Goal: Download file/media

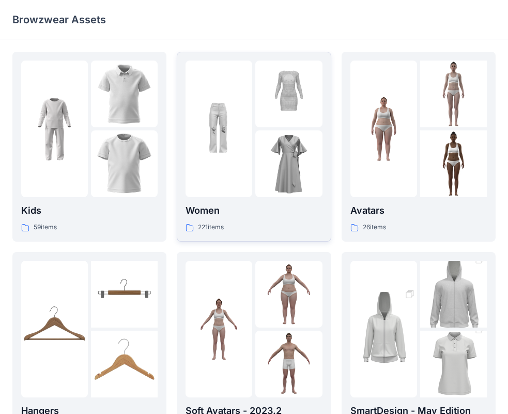
click at [279, 160] on img at bounding box center [289, 163] width 67 height 67
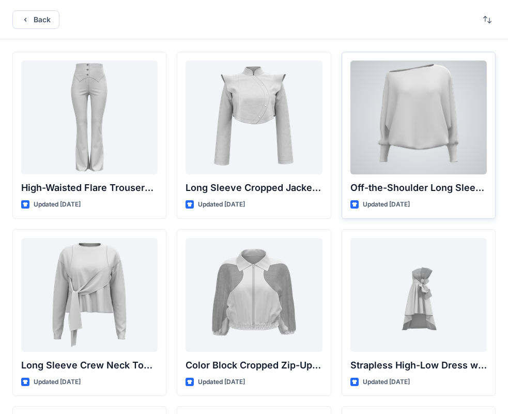
click at [425, 124] on div at bounding box center [419, 118] width 137 height 114
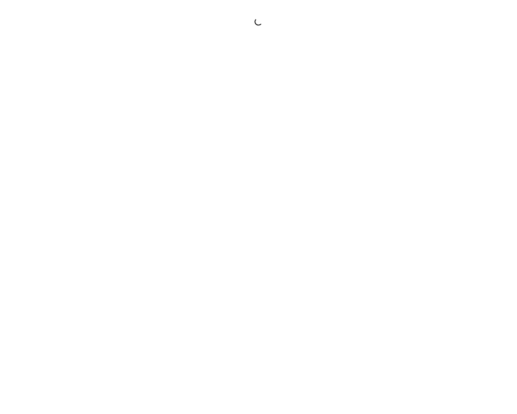
click at [425, 124] on div at bounding box center [258, 207] width 517 height 414
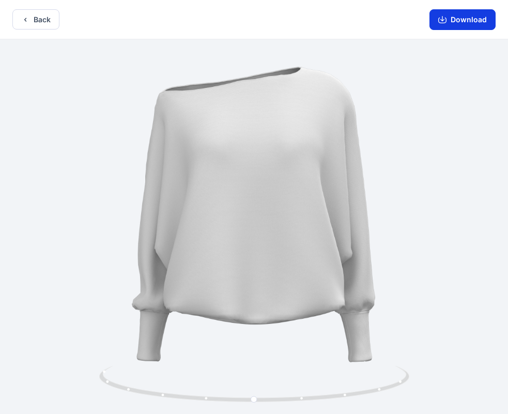
click at [469, 25] on button "Download" at bounding box center [463, 19] width 66 height 21
